Goal: Find specific page/section: Find specific page/section

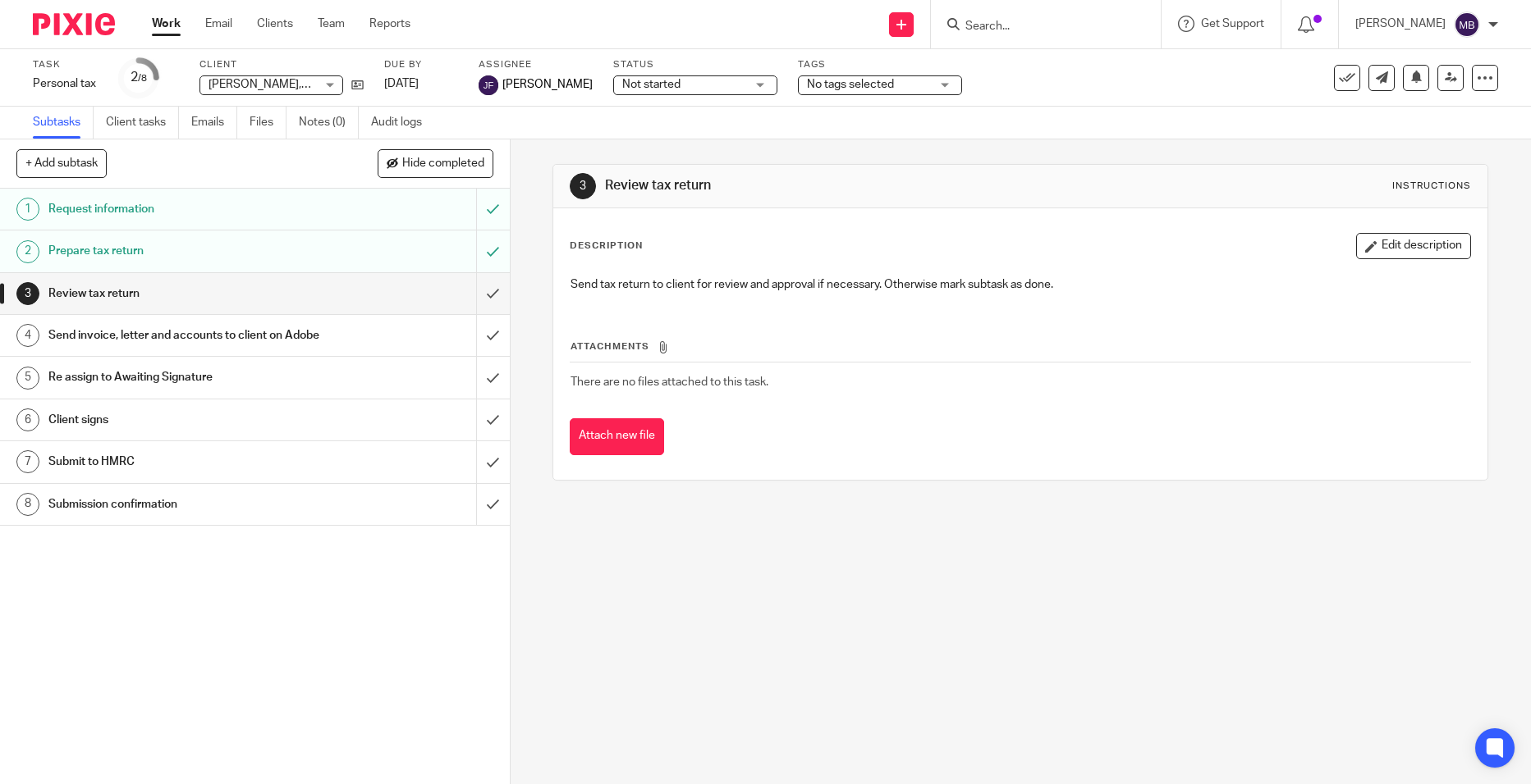
click at [1083, 23] on input "Search" at bounding box center [1037, 27] width 148 height 15
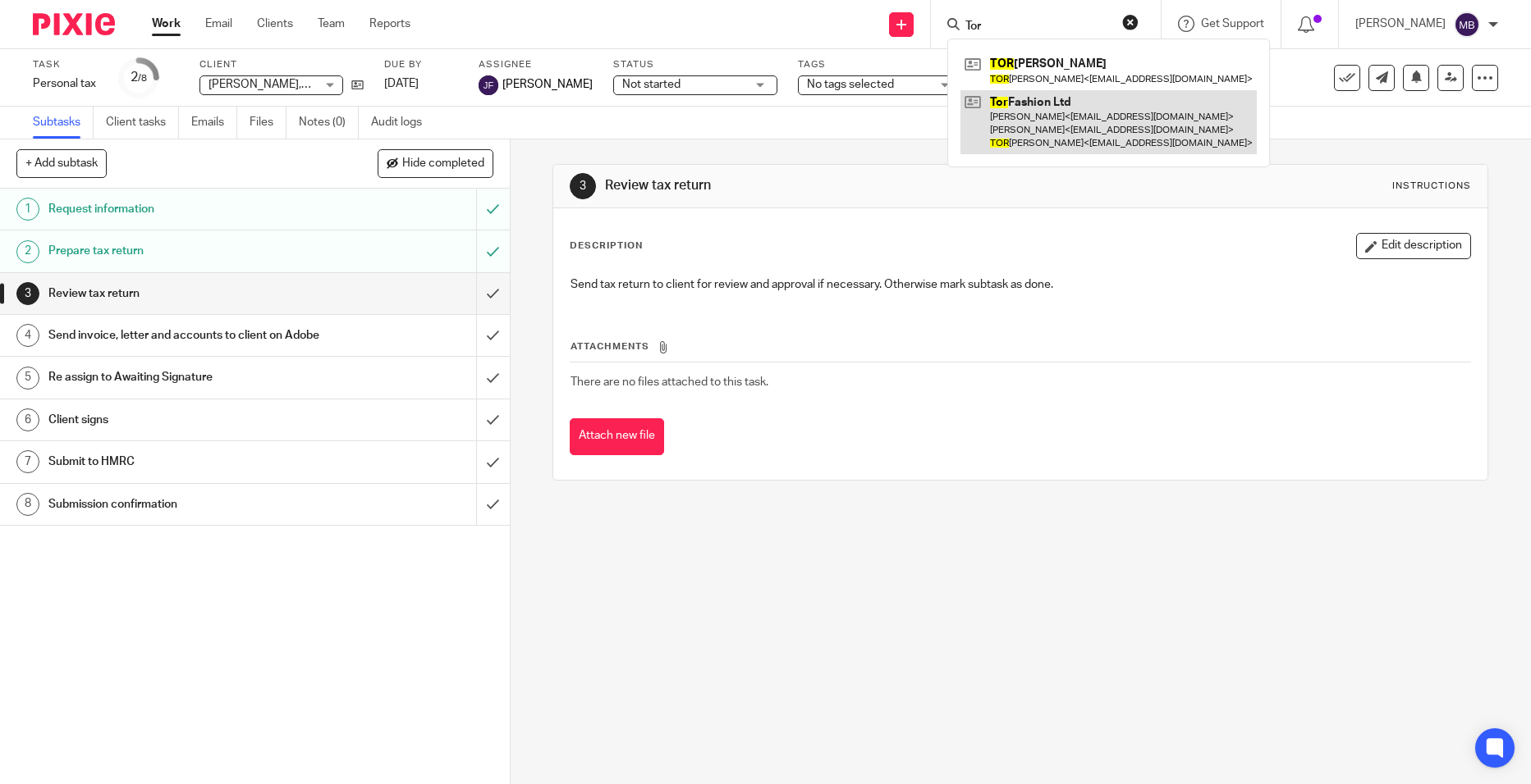
type input "Tor"
click at [1060, 127] on link at bounding box center [1108, 122] width 297 height 64
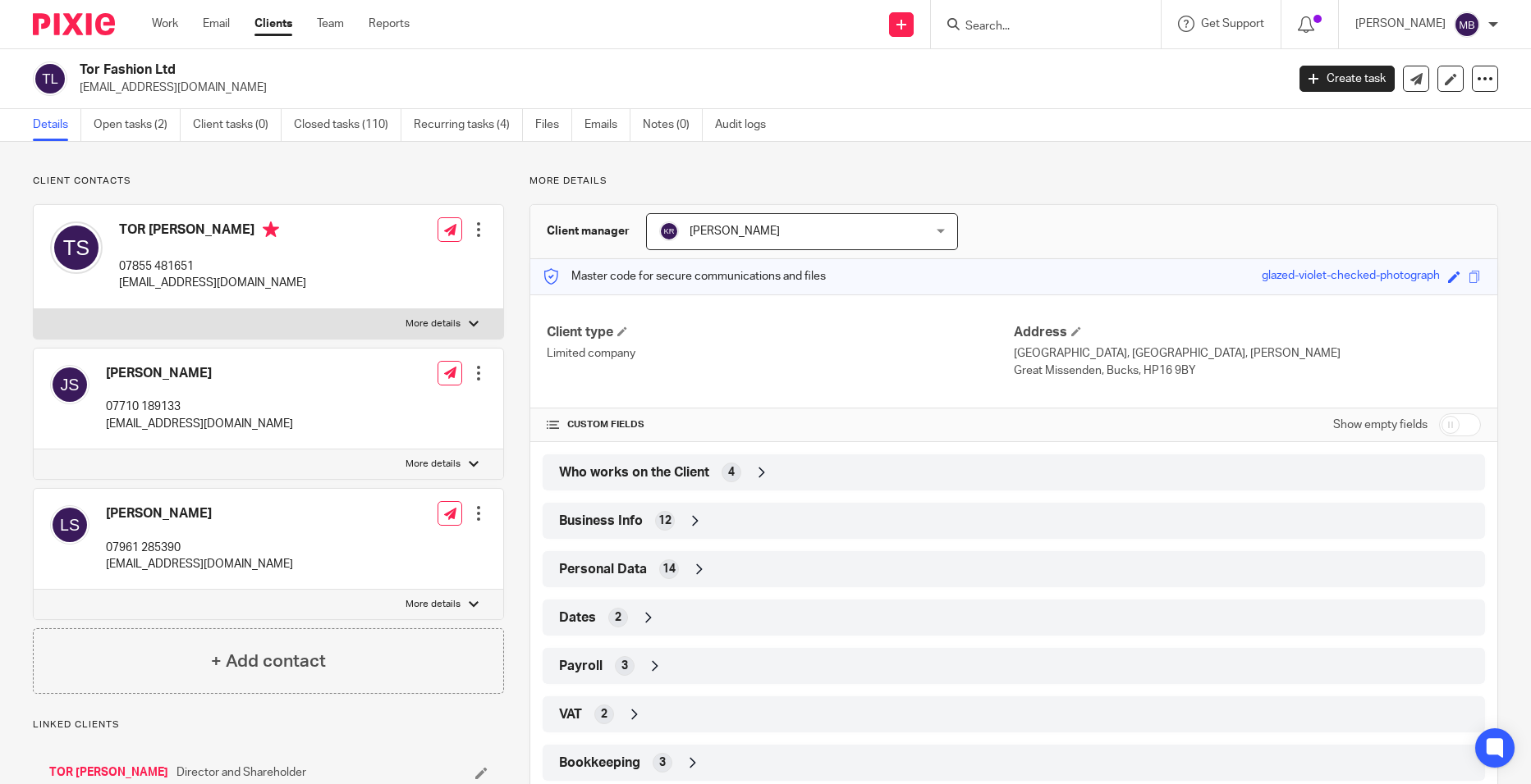
click at [729, 475] on span "4" at bounding box center [731, 472] width 7 height 16
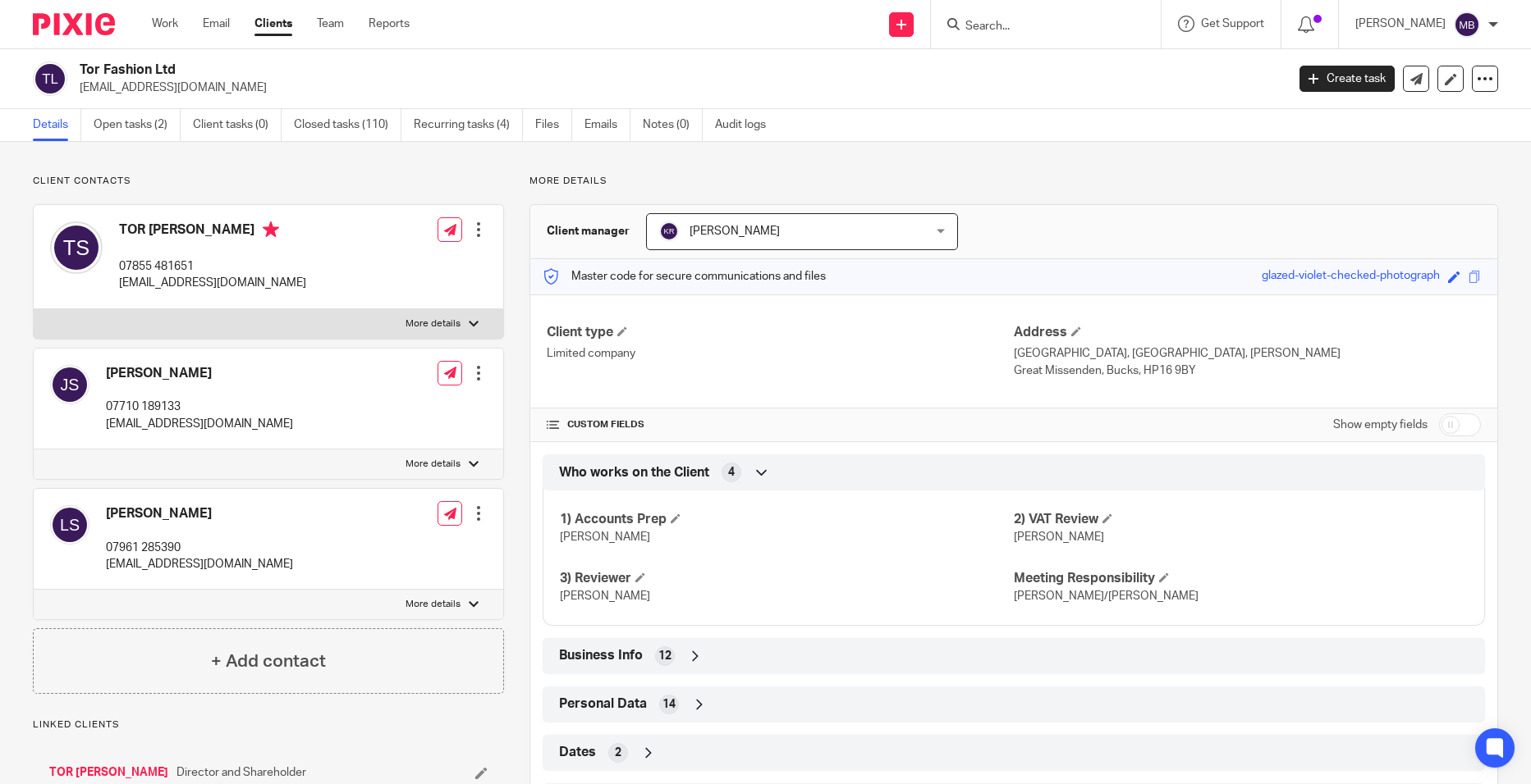
drag, startPoint x: 729, startPoint y: 475, endPoint x: 642, endPoint y: 648, distance: 193.6
click at [642, 648] on div "Business Info 12" at bounding box center [1014, 655] width 918 height 27
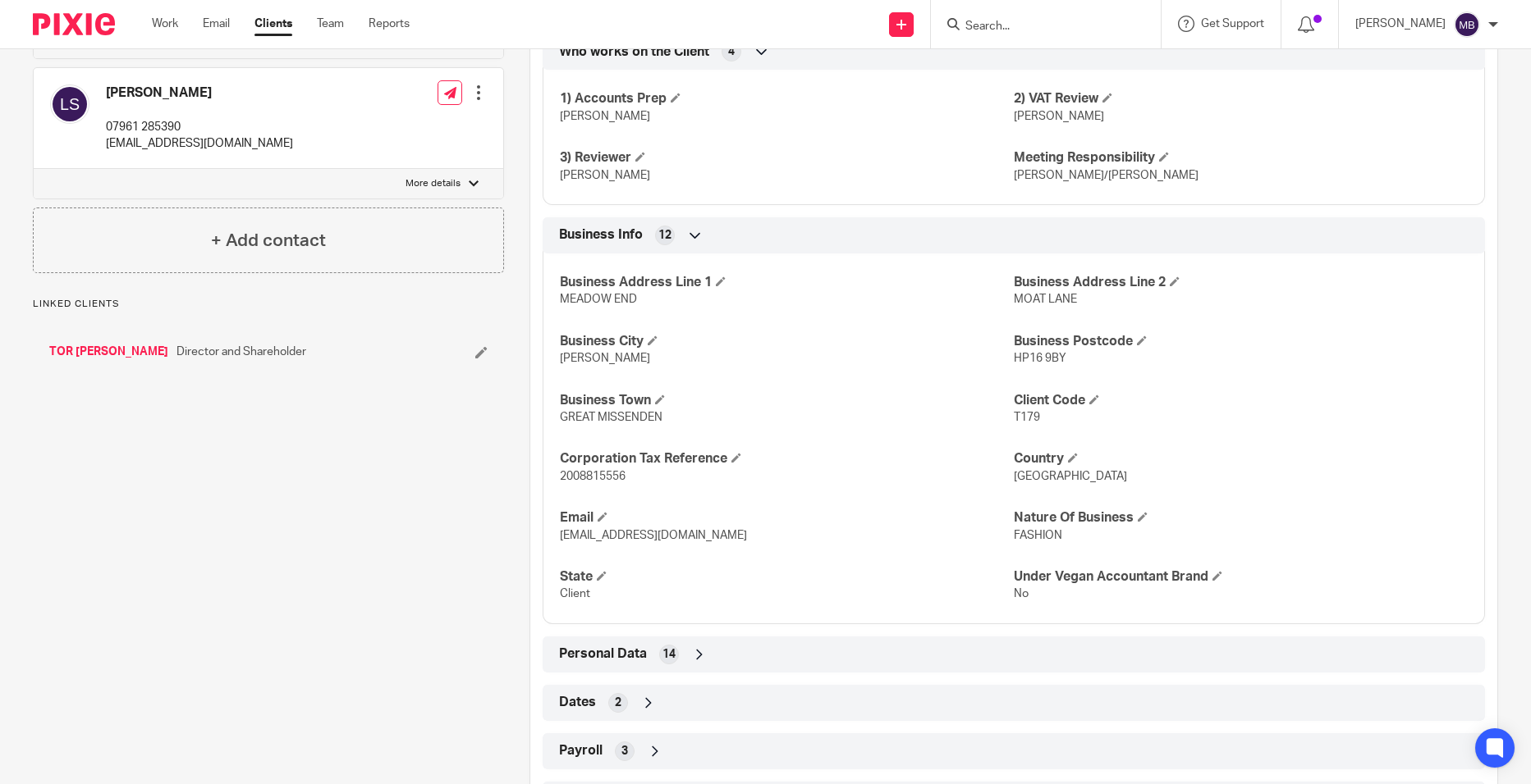
scroll to position [402, 0]
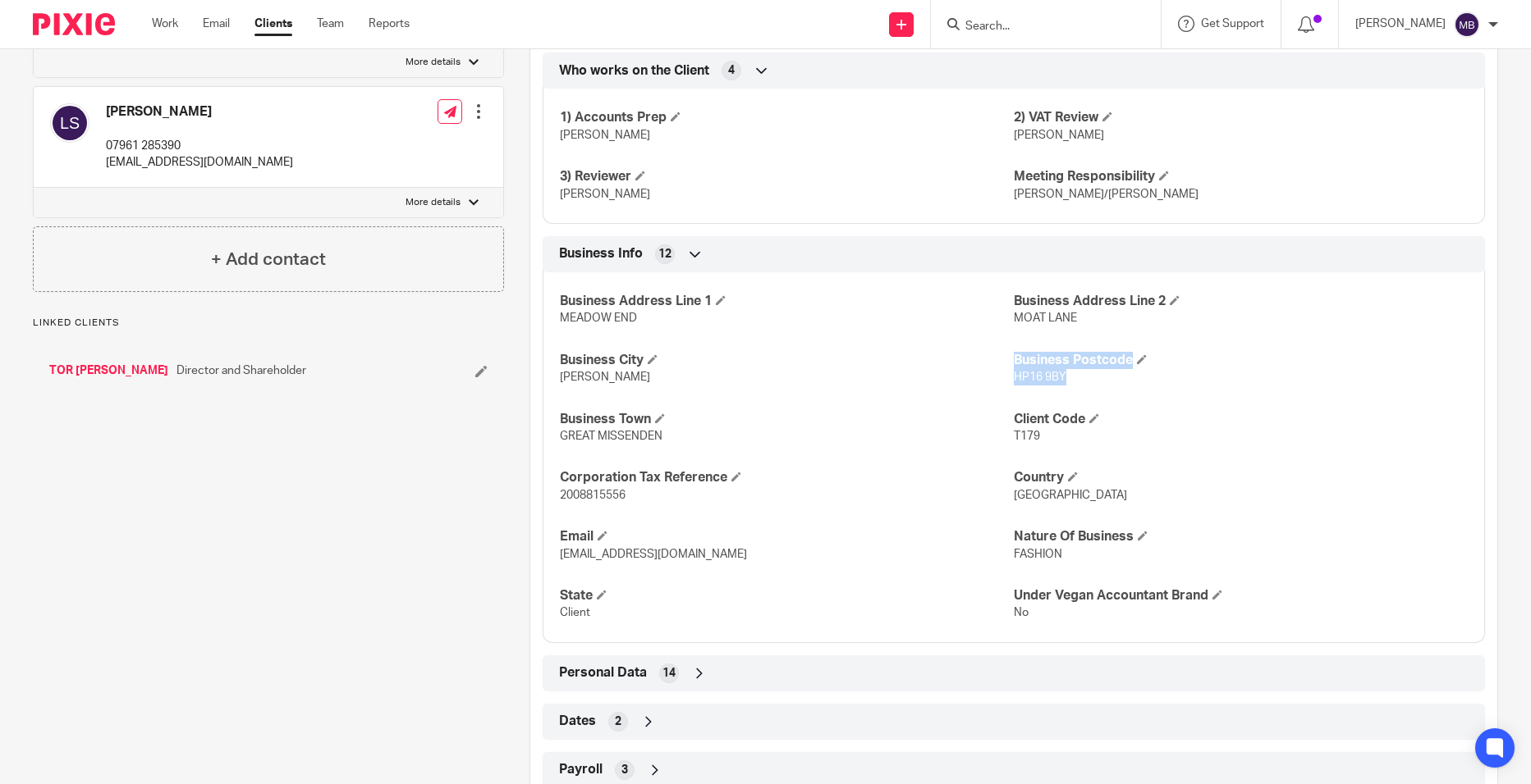
drag, startPoint x: 1061, startPoint y: 387, endPoint x: 1003, endPoint y: 377, distance: 58.9
click at [1003, 377] on div "Business Address Line 1 MEADOW END Business Address Line [STREET_ADDRESS][PERSO…" at bounding box center [1014, 452] width 943 height 383
click at [1005, 377] on p "[PERSON_NAME]" at bounding box center [786, 377] width 454 height 16
drag, startPoint x: 1045, startPoint y: 376, endPoint x: 1007, endPoint y: 373, distance: 38.1
click at [1014, 373] on p "HP16 9BY" at bounding box center [1240, 377] width 454 height 16
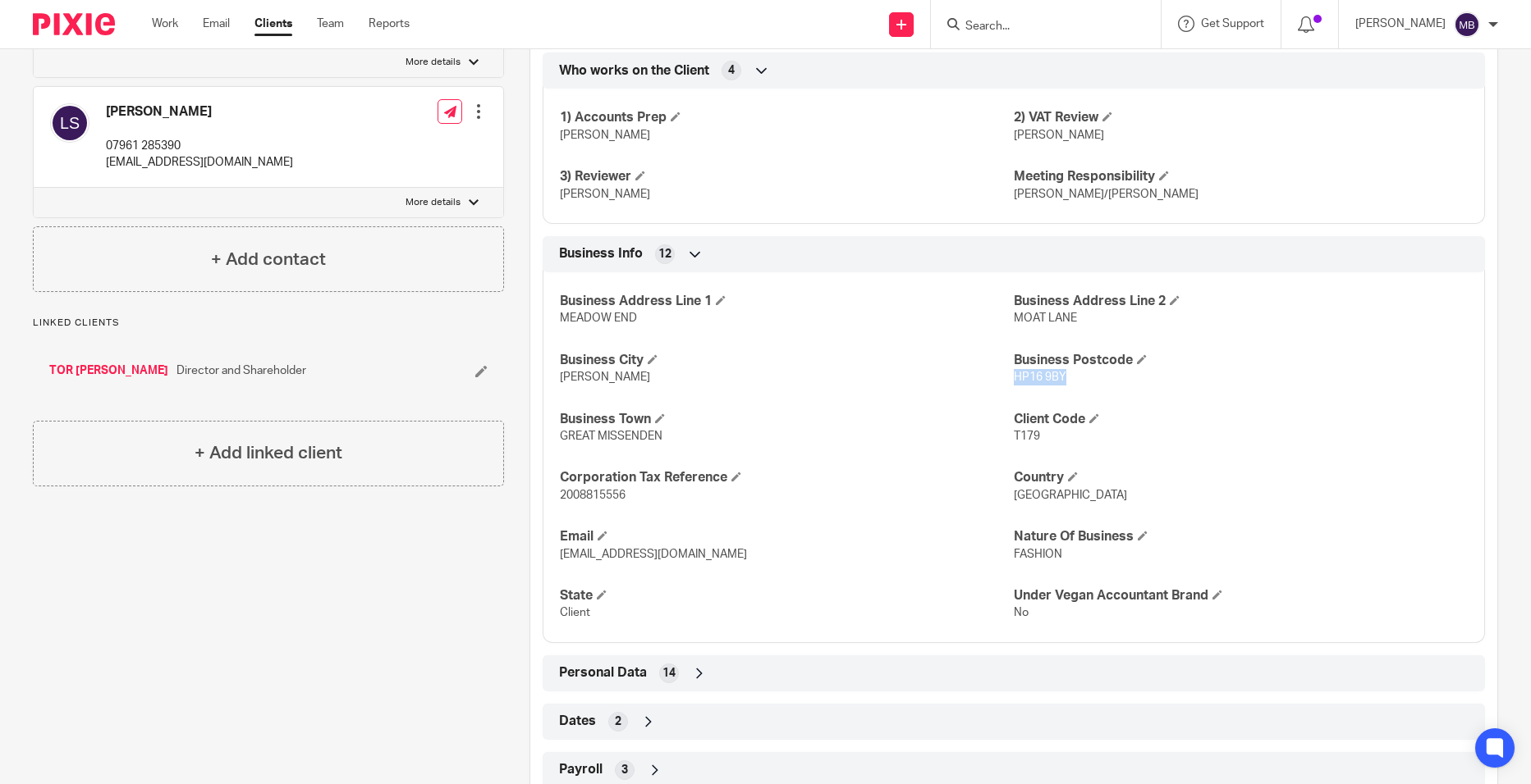
copy span "HP16 9BY"
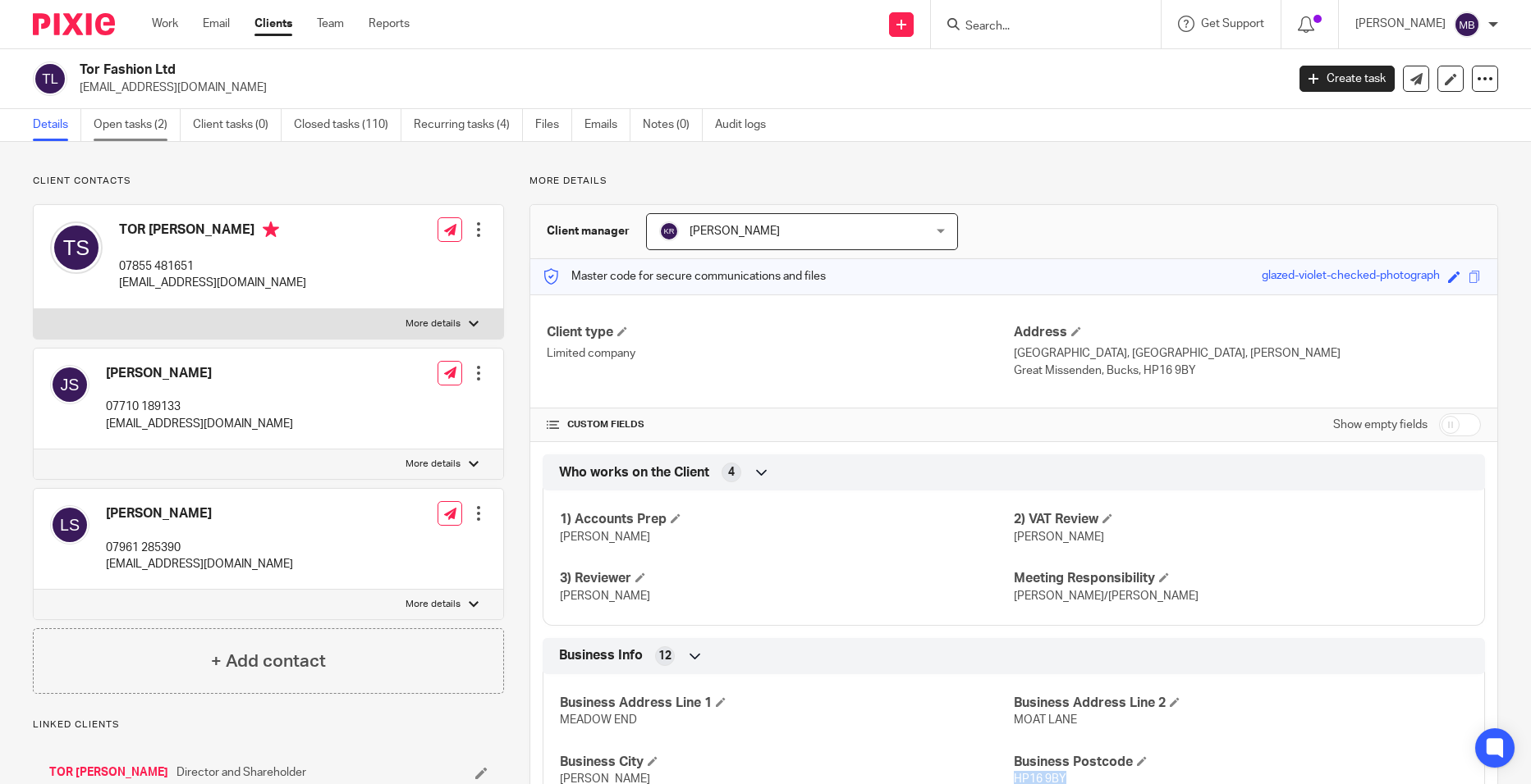
click at [151, 123] on link "Open tasks (2)" at bounding box center [137, 125] width 87 height 32
